Goal: Task Accomplishment & Management: Manage account settings

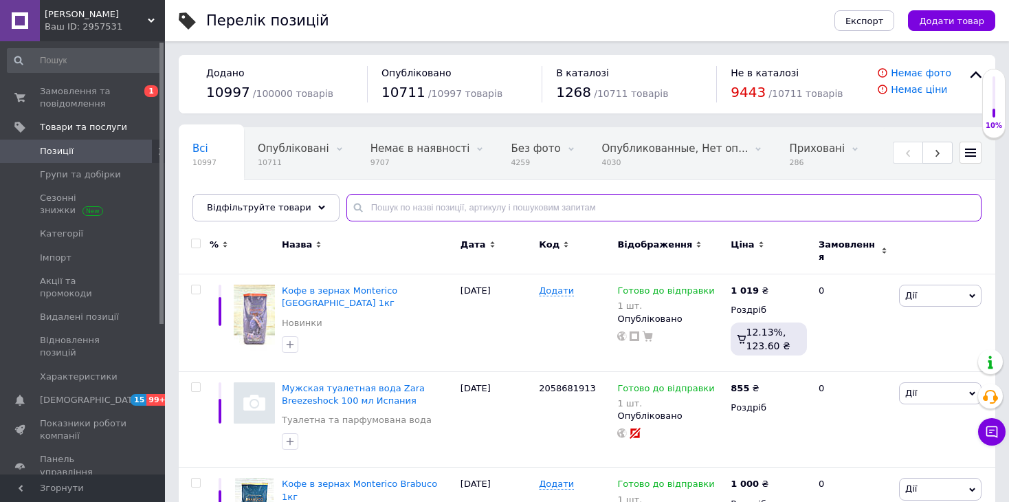
click at [558, 206] on input "text" at bounding box center [663, 207] width 635 height 27
type input "trolli"
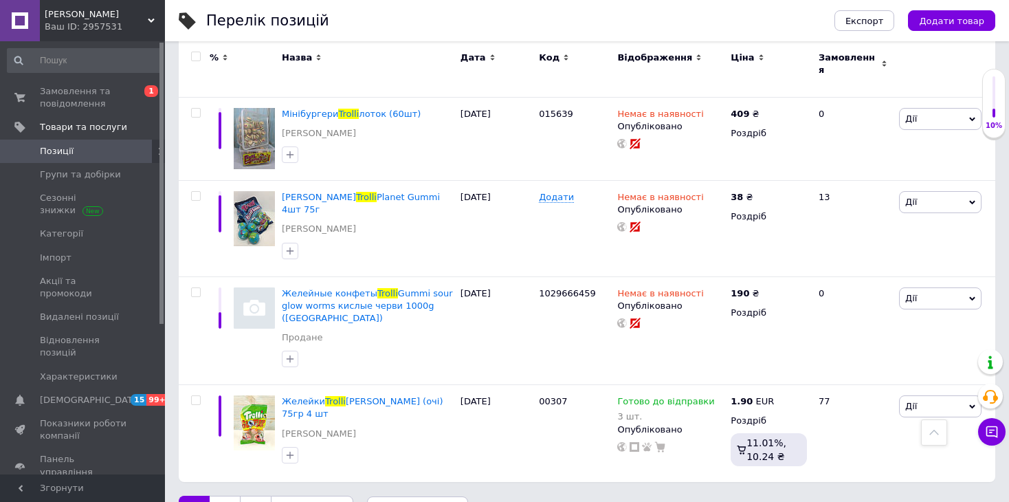
scroll to position [1636, 0]
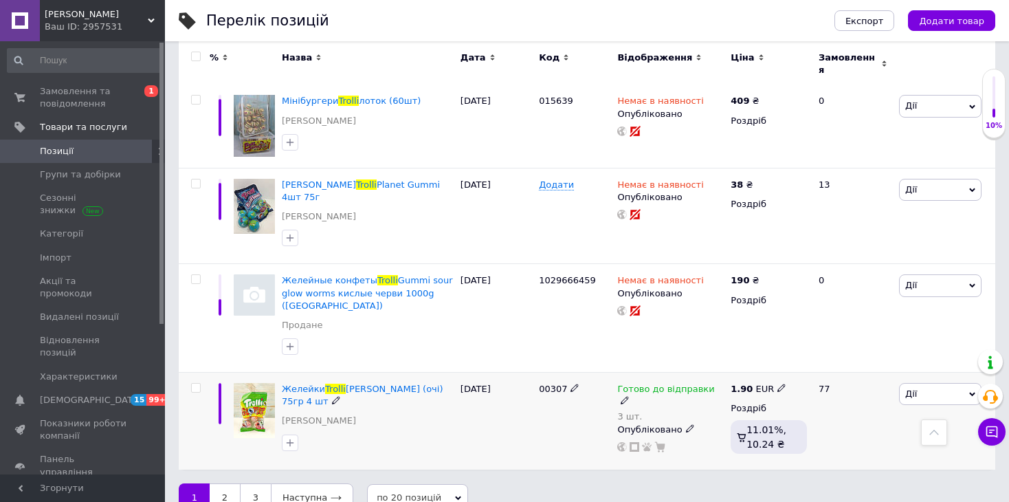
click at [629, 396] on icon at bounding box center [625, 400] width 8 height 8
click at [740, 430] on li "Немає в наявності" at bounding box center [792, 439] width 131 height 19
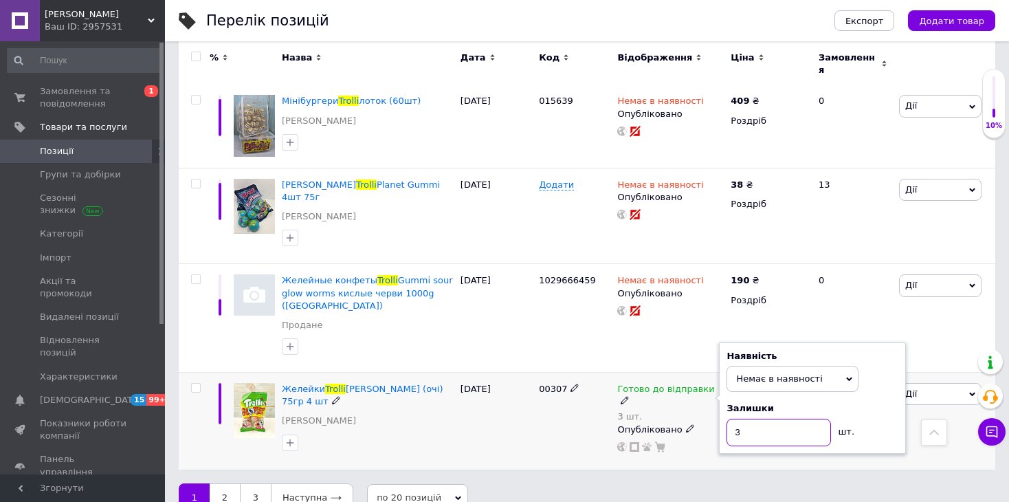
click at [743, 419] on input "3" at bounding box center [779, 432] width 104 height 27
type input "0"
click at [431, 419] on div "Желейки Trolli Glotzer (очі) 75гр 4 шт Желейні цукерки" at bounding box center [367, 421] width 179 height 97
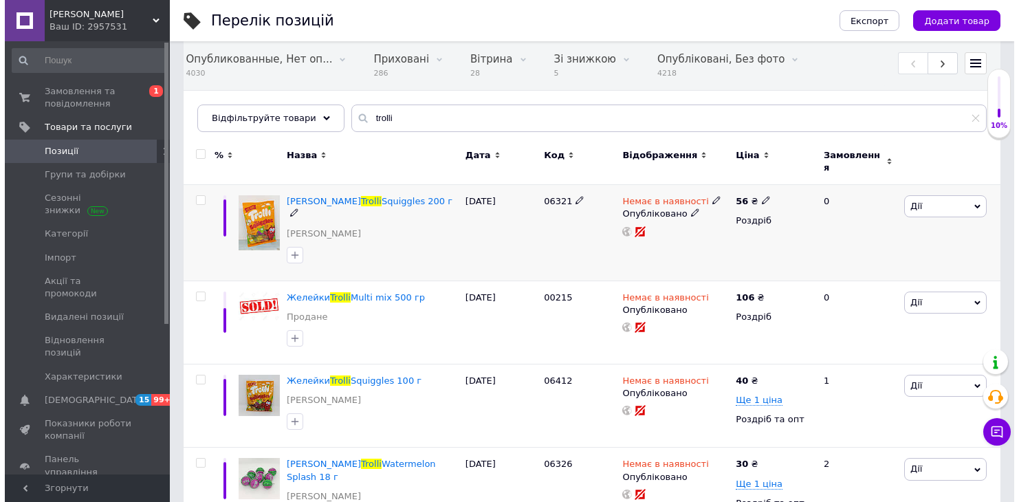
scroll to position [0, 0]
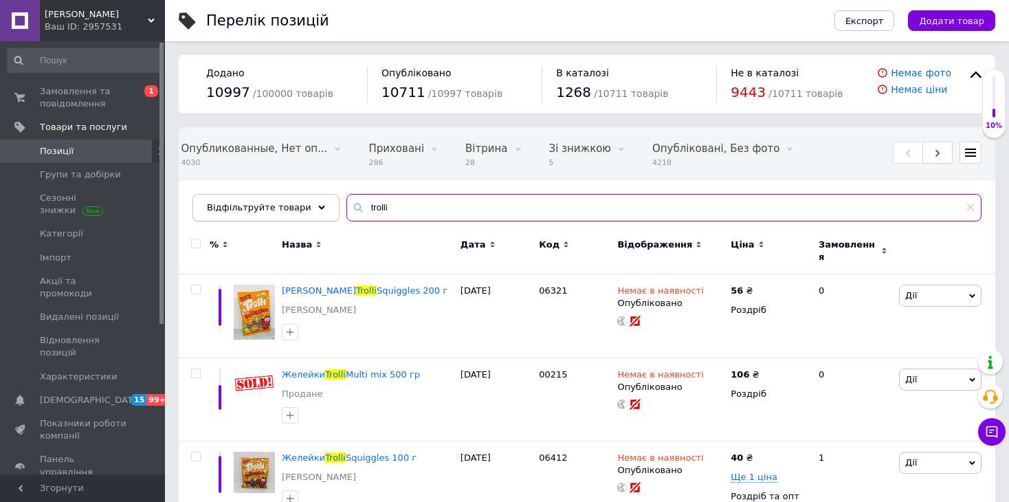
drag, startPoint x: 386, startPoint y: 202, endPoint x: 302, endPoint y: 213, distance: 84.6
click at [302, 213] on div "Відфільтруйте товари trolli" at bounding box center [586, 207] width 789 height 27
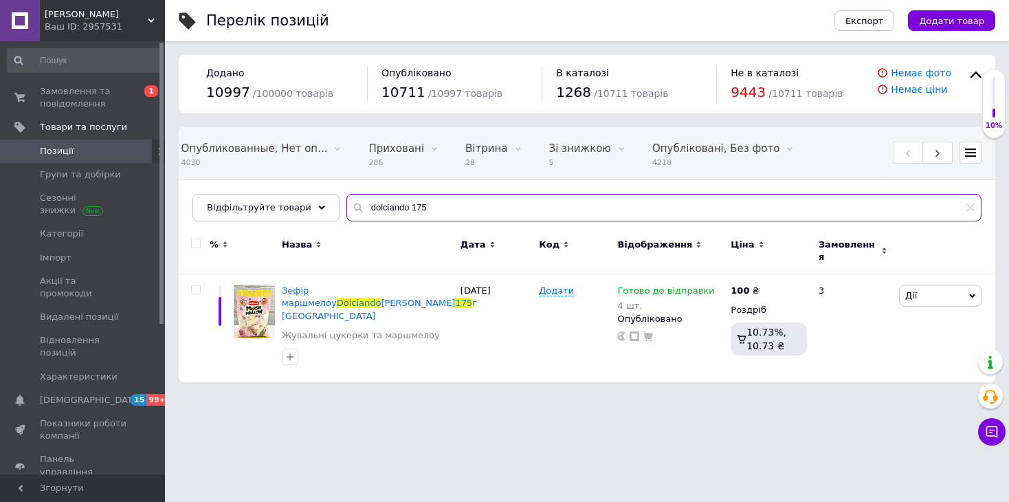
scroll to position [0, 410]
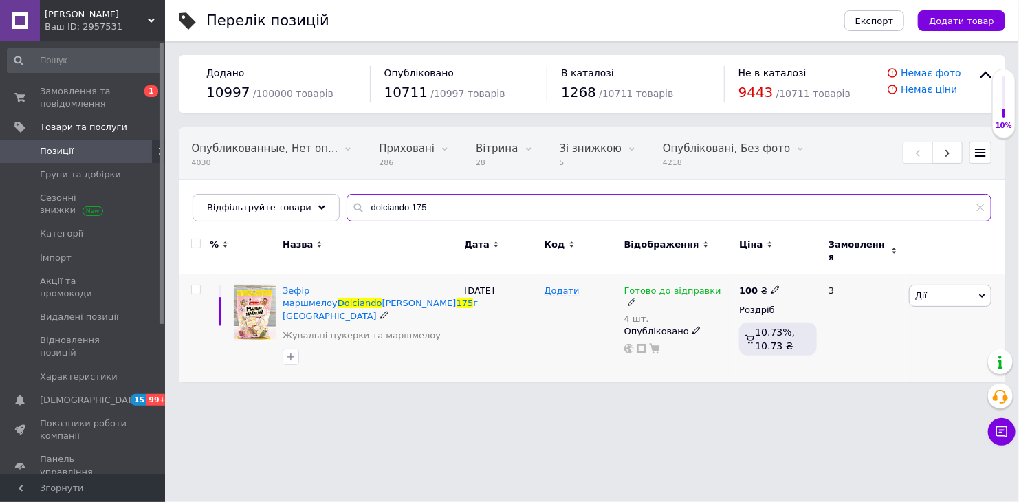
type input "dolciando 175"
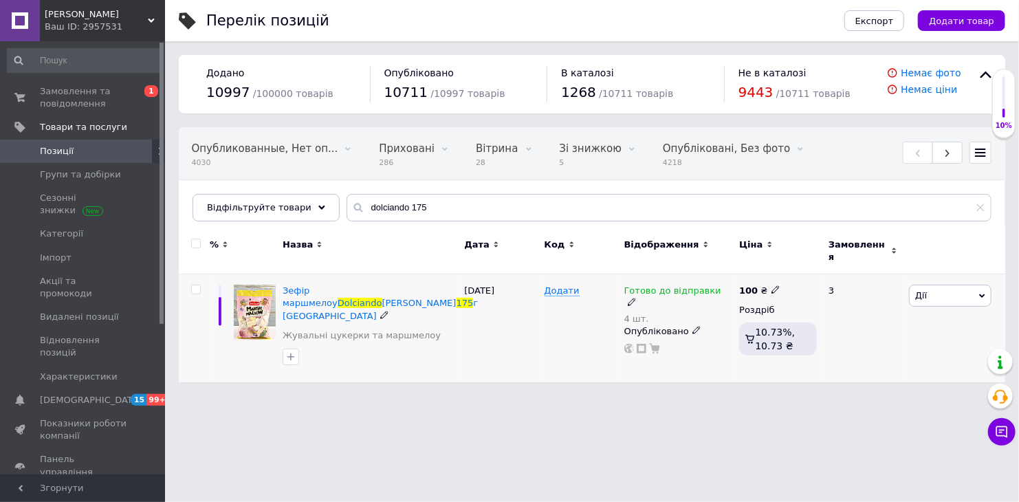
click at [636, 298] on icon at bounding box center [632, 302] width 8 height 8
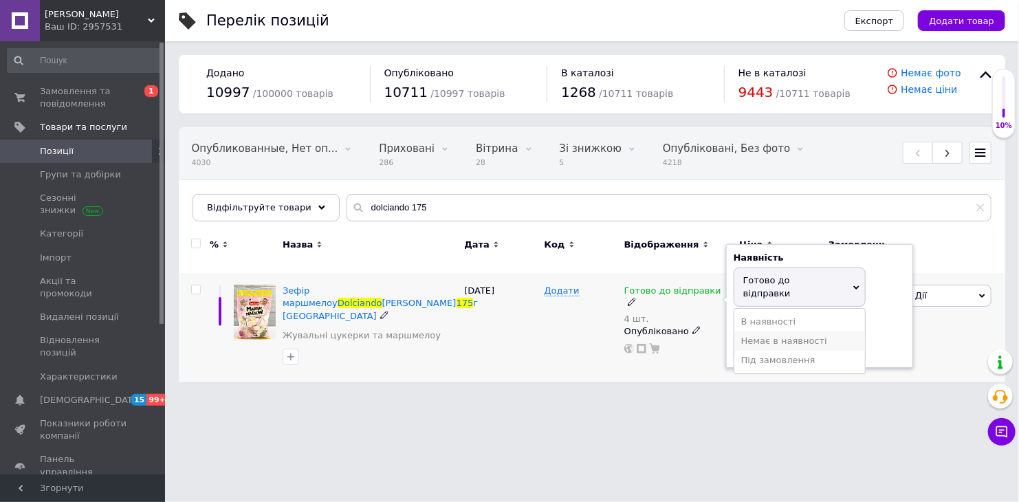
click at [760, 331] on li "Немає в наявності" at bounding box center [799, 340] width 131 height 19
click at [761, 321] on input "4" at bounding box center [786, 333] width 104 height 27
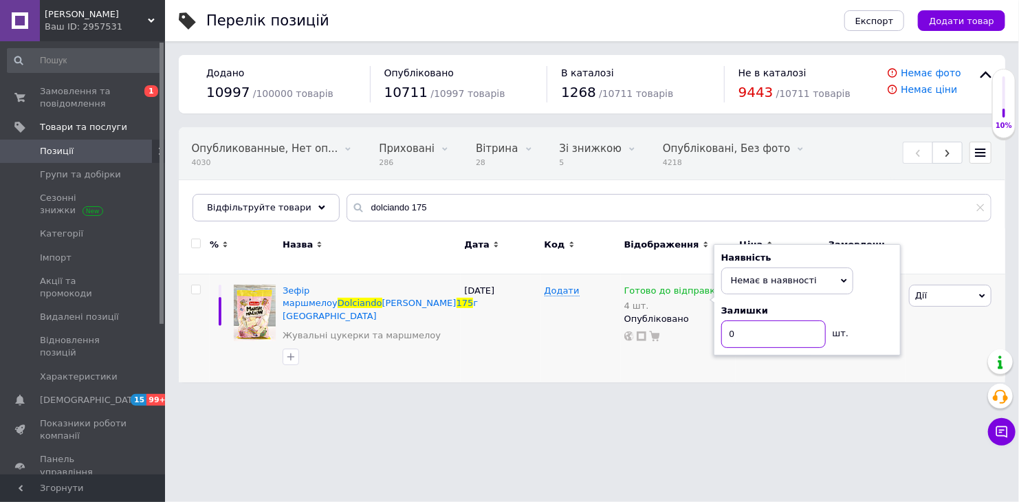
type input "0"
click at [503, 327] on div "26.04.2025" at bounding box center [501, 328] width 80 height 108
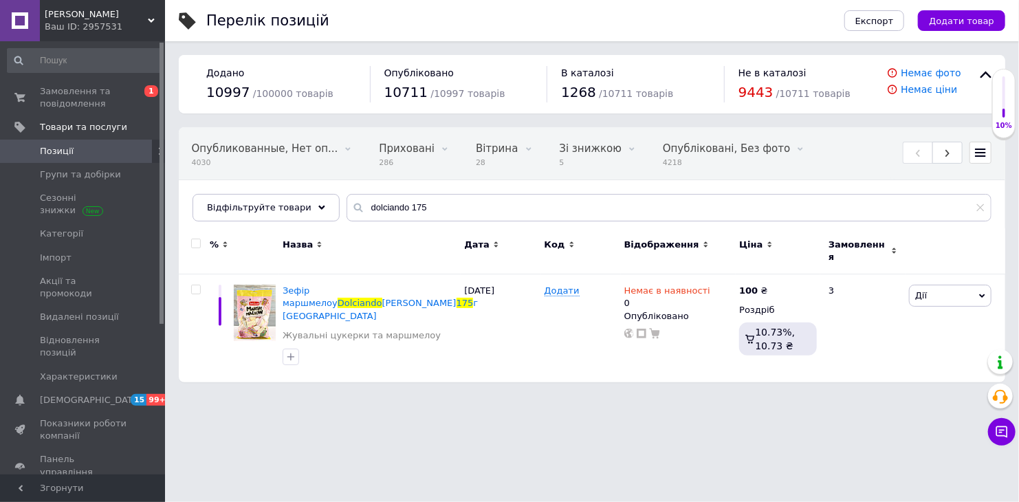
click at [61, 153] on span "Позиції" at bounding box center [57, 151] width 34 height 12
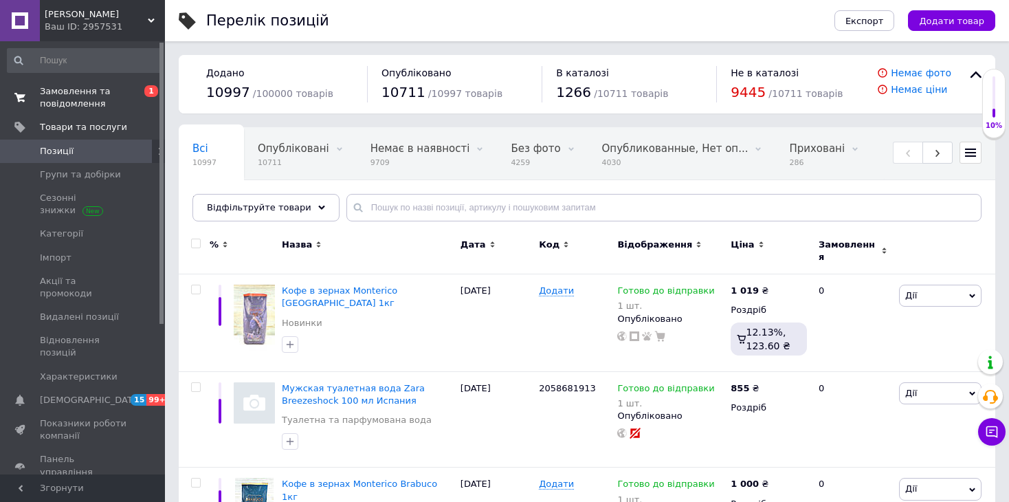
click at [80, 104] on span "Замовлення та повідомлення" at bounding box center [83, 97] width 87 height 25
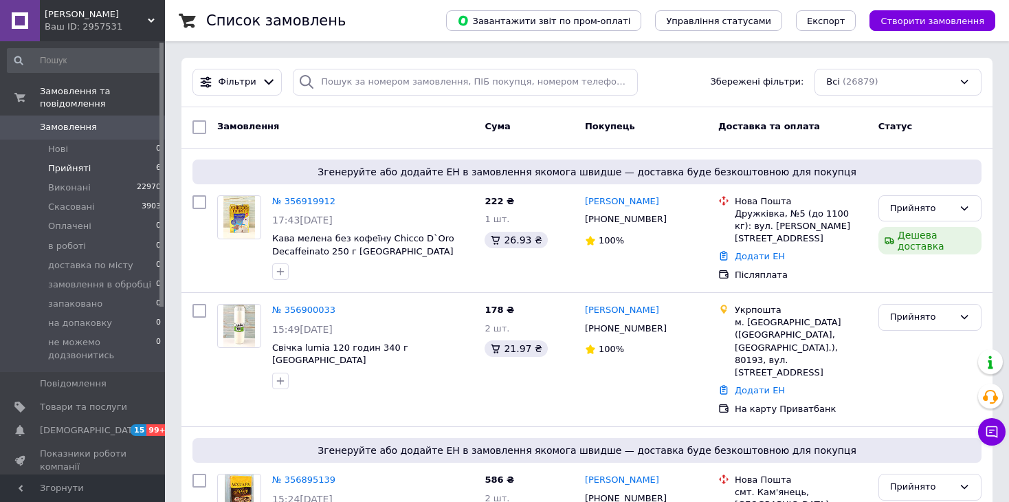
click at [72, 162] on span "Прийняті" at bounding box center [69, 168] width 43 height 12
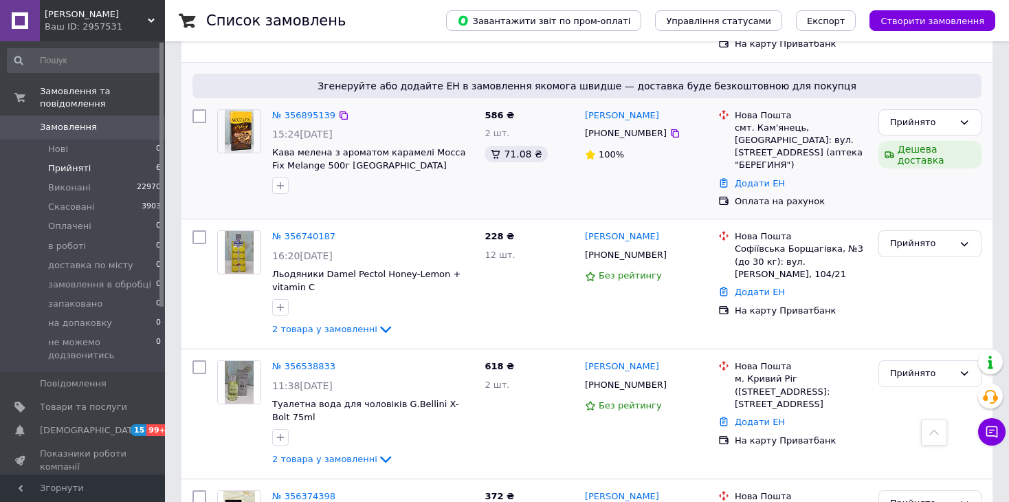
scroll to position [467, 0]
